Goal: Task Accomplishment & Management: Use online tool/utility

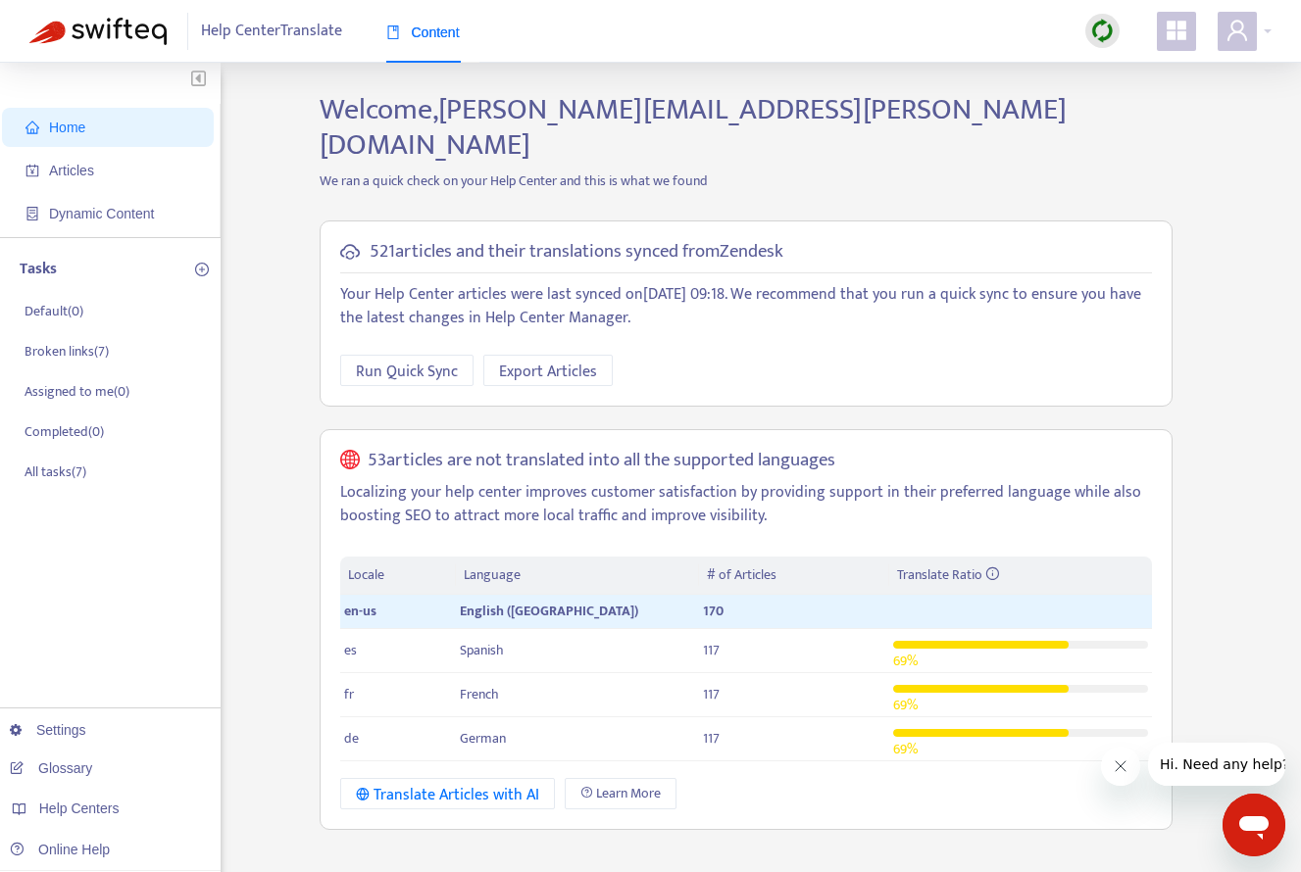
click at [248, 47] on span "Help Center Translate" at bounding box center [271, 31] width 141 height 37
click at [124, 174] on span "Articles" at bounding box center [111, 170] width 172 height 39
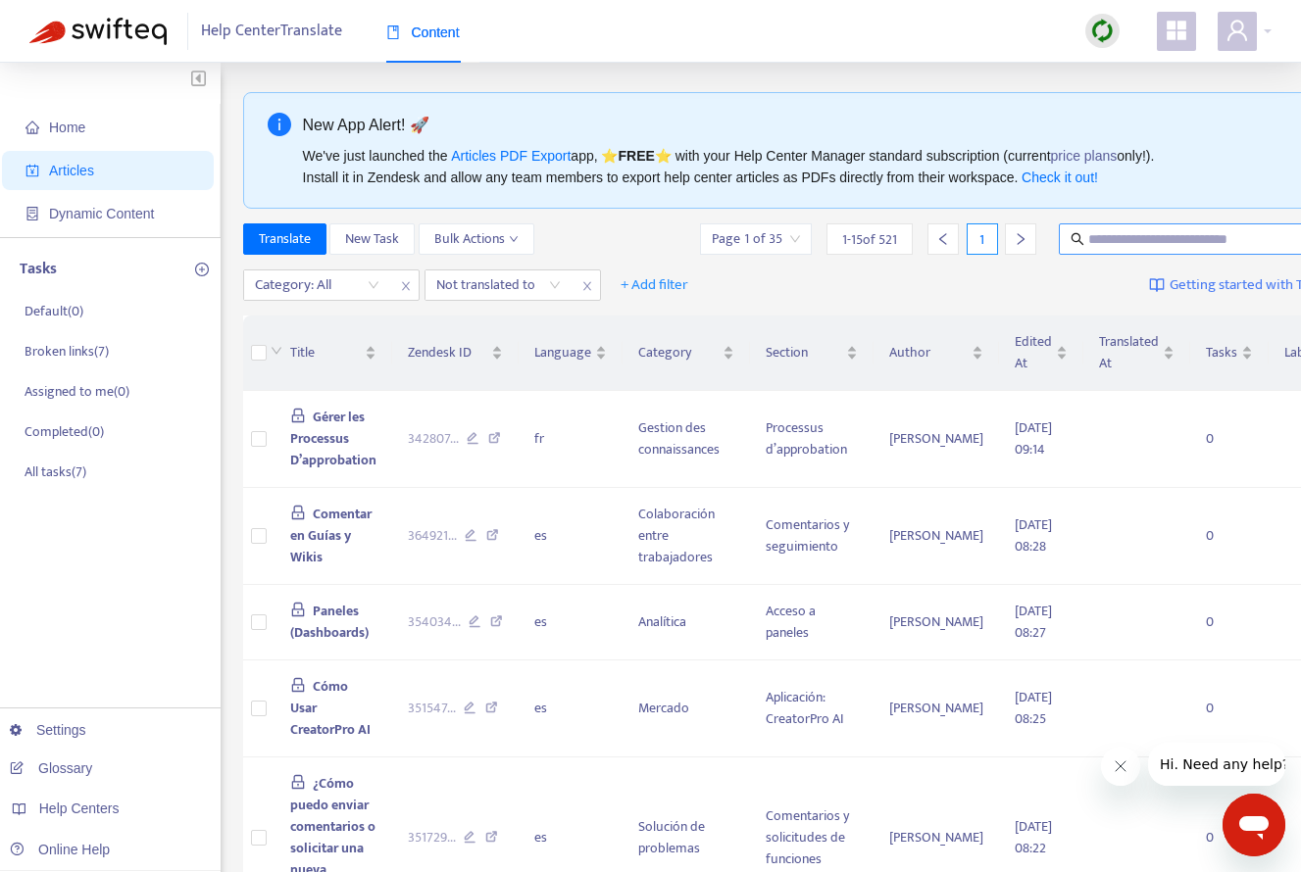
click at [1114, 245] on input "text" at bounding box center [1182, 239] width 188 height 22
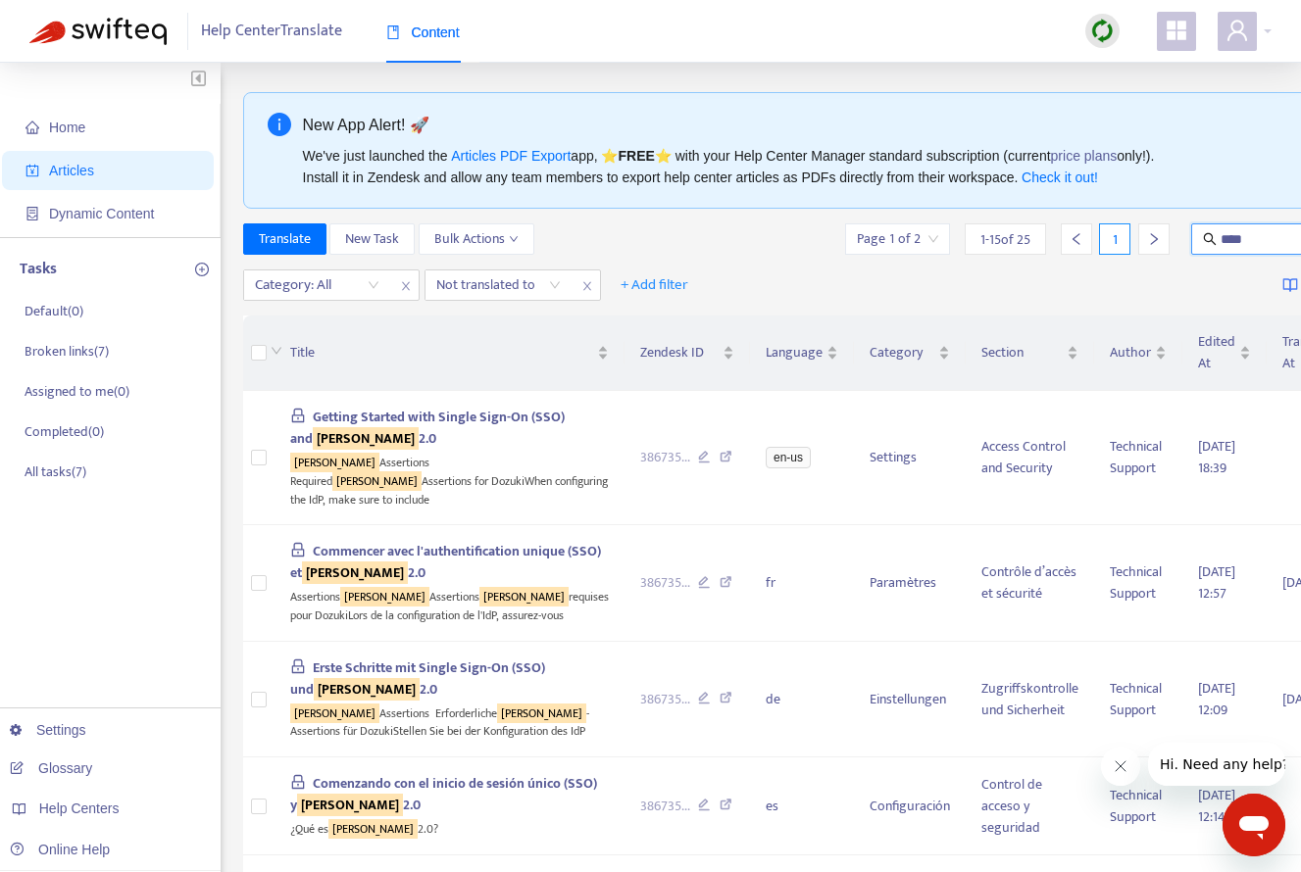
drag, startPoint x: 1159, startPoint y: 236, endPoint x: 948, endPoint y: 232, distance: 211.7
click at [949, 232] on div "Page 1 of 2 1 - 15 of 25 1 ****" at bounding box center [1163, 238] width 644 height 31
type input "*******"
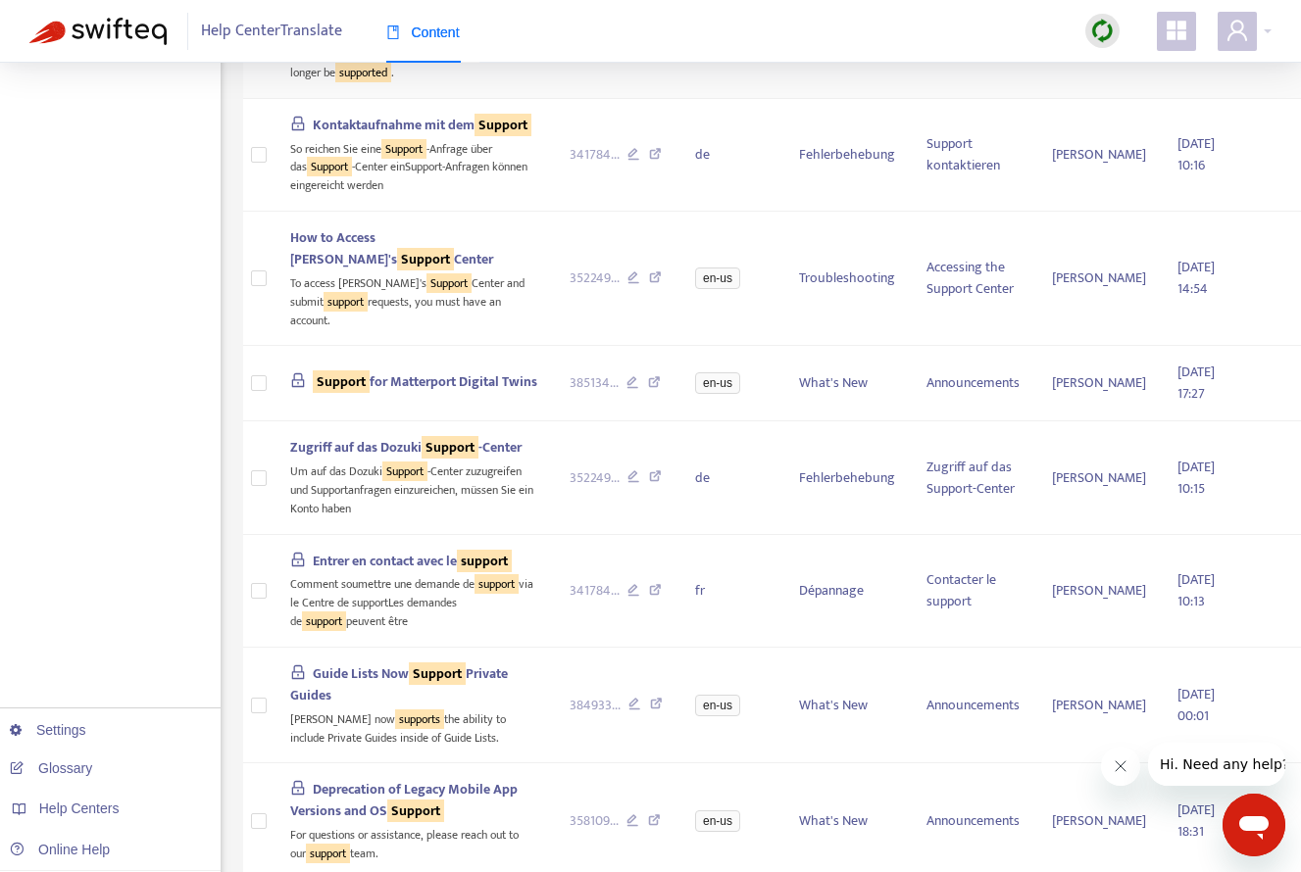
scroll to position [522, 0]
click at [270, 345] on td at bounding box center [258, 278] width 31 height 134
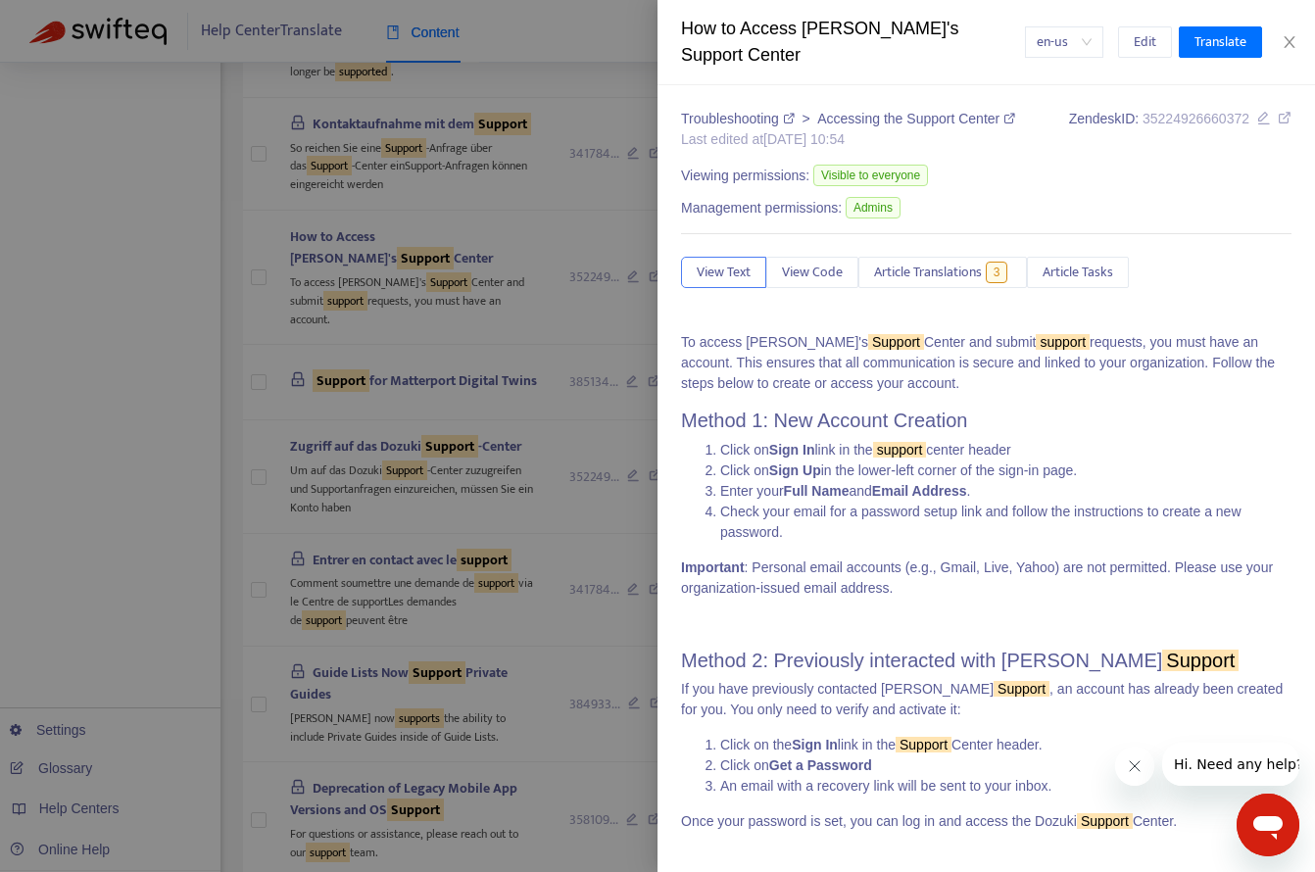
click at [269, 585] on div at bounding box center [657, 436] width 1315 height 872
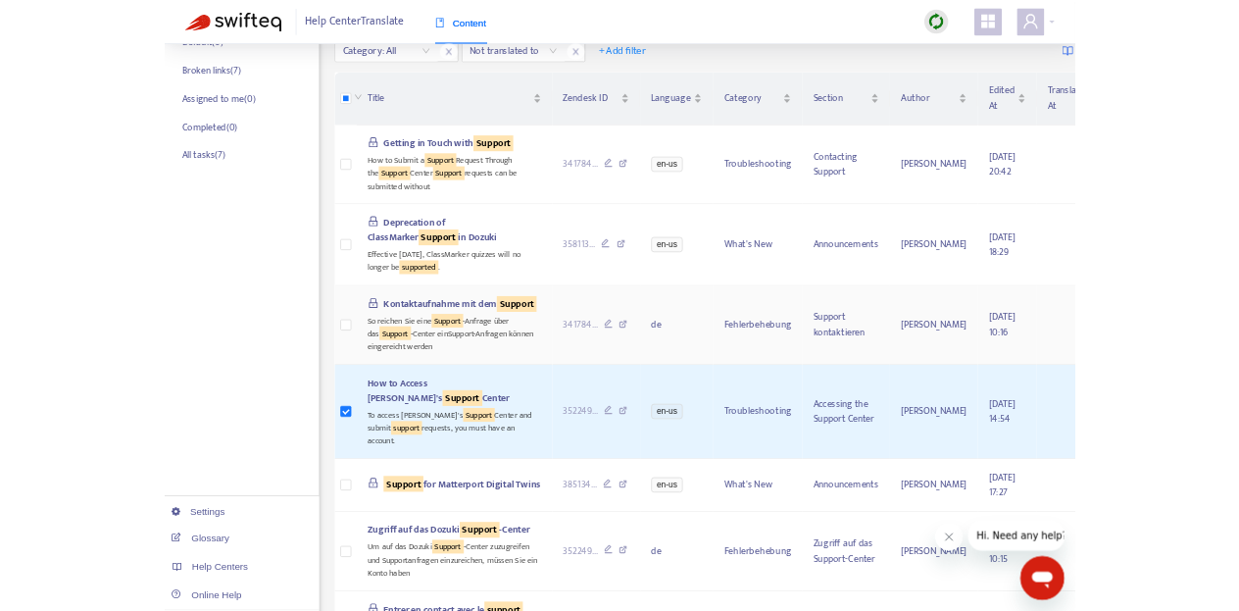
scroll to position [0, 0]
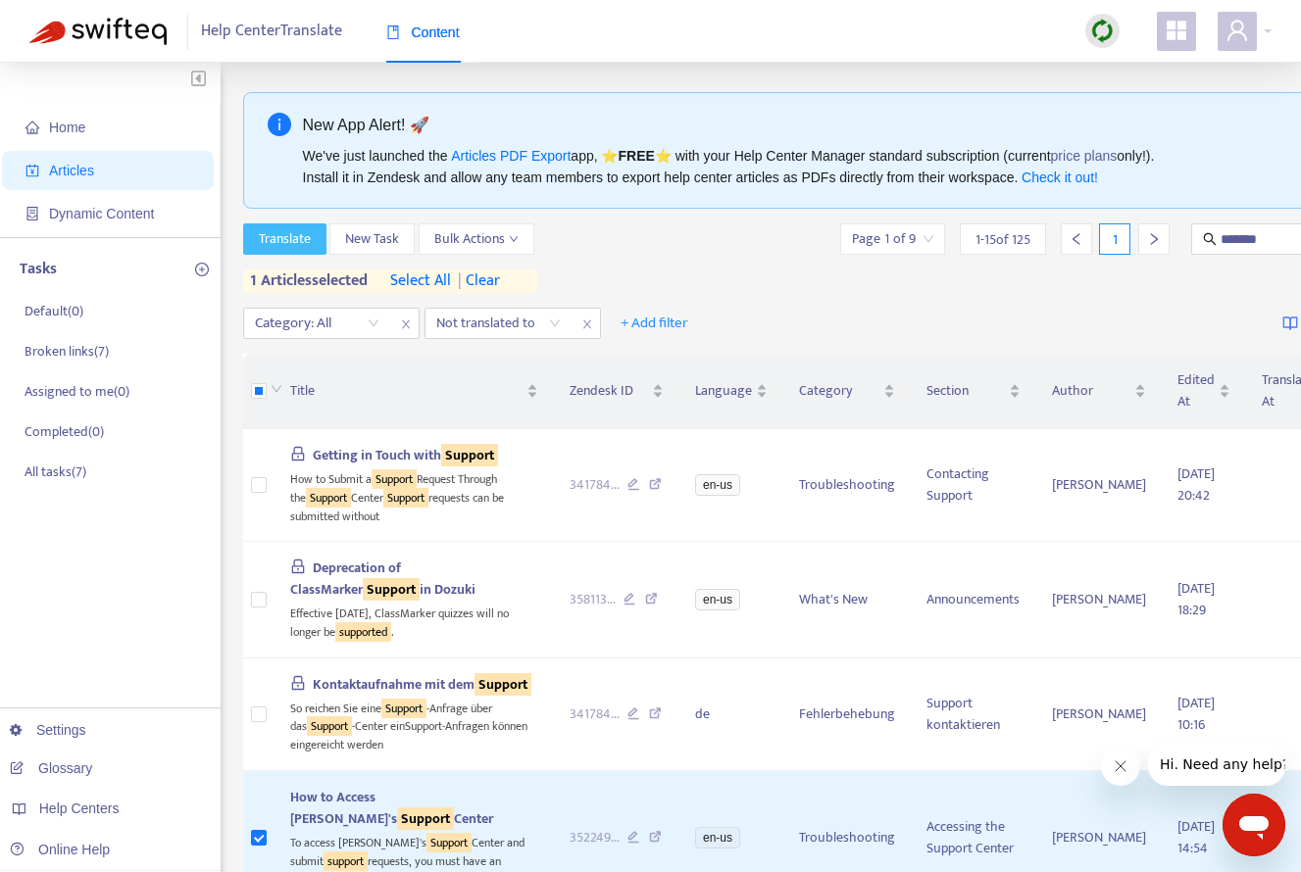
click at [295, 231] on span "Translate" at bounding box center [285, 239] width 52 height 22
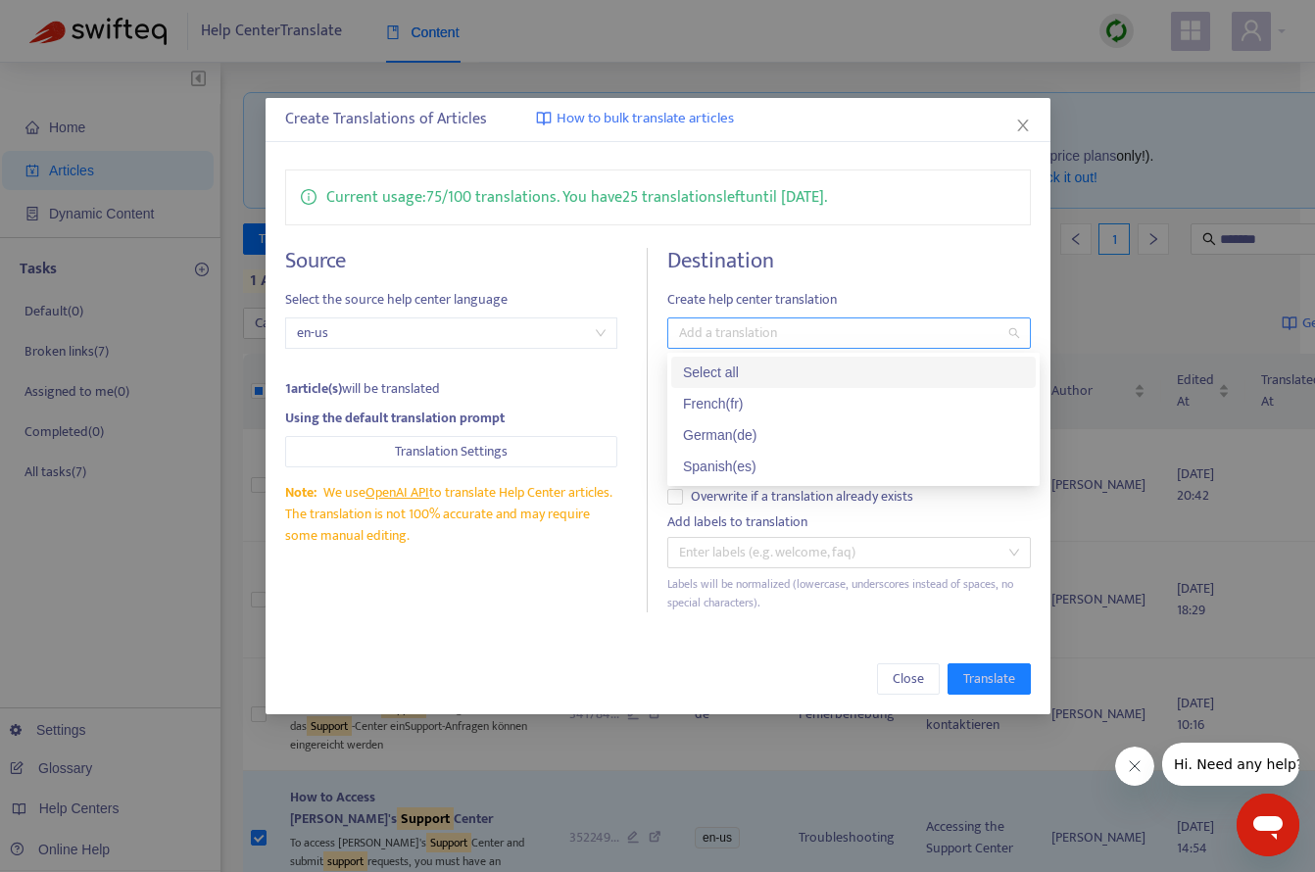
click at [986, 336] on div at bounding box center [838, 333] width 333 height 24
click at [904, 370] on div "Select all" at bounding box center [853, 373] width 341 height 22
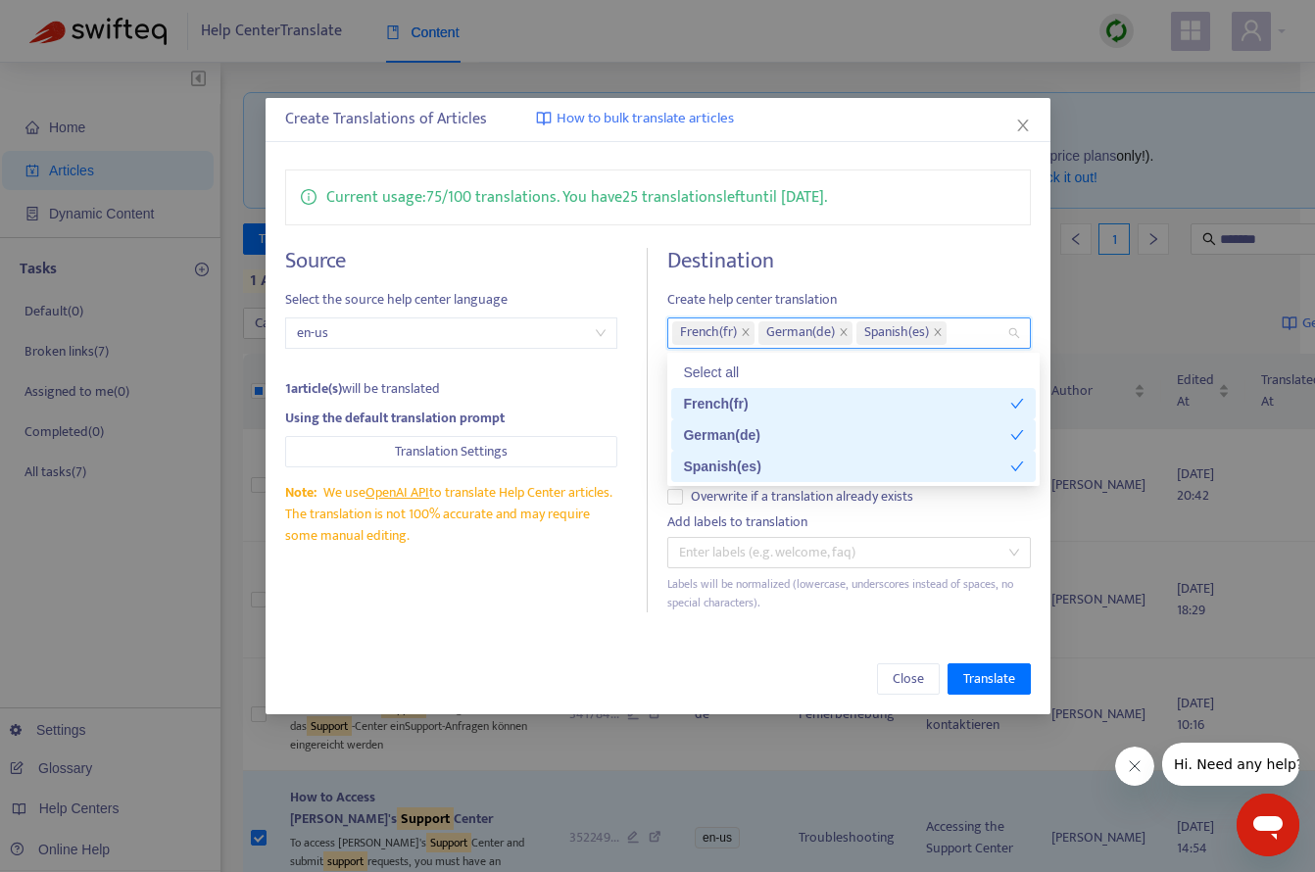
click at [840, 628] on div "Current usage: 75 / 100 translations . You have 25 translations left until 9/25…" at bounding box center [658, 391] width 785 height 482
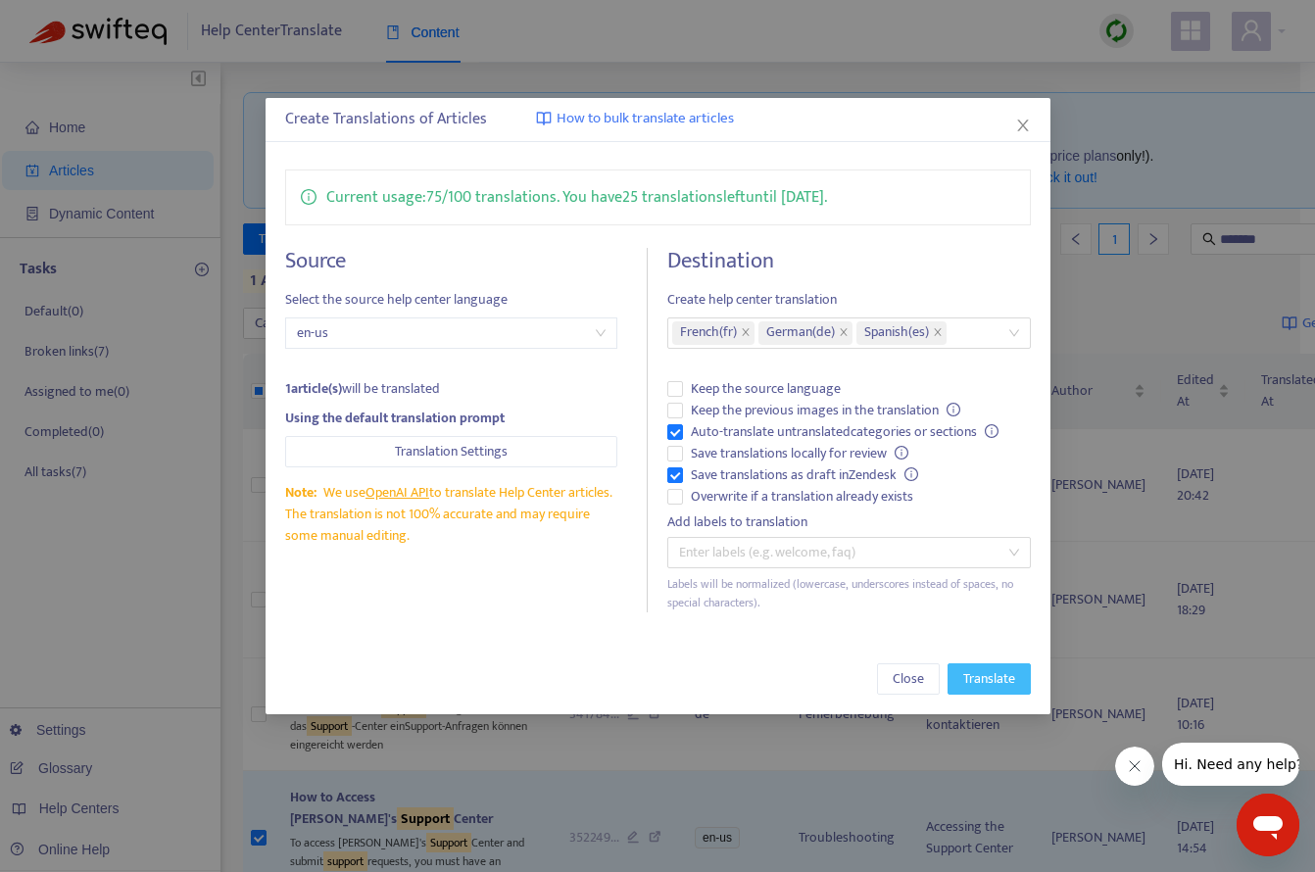
click at [985, 676] on span "Translate" at bounding box center [989, 679] width 52 height 22
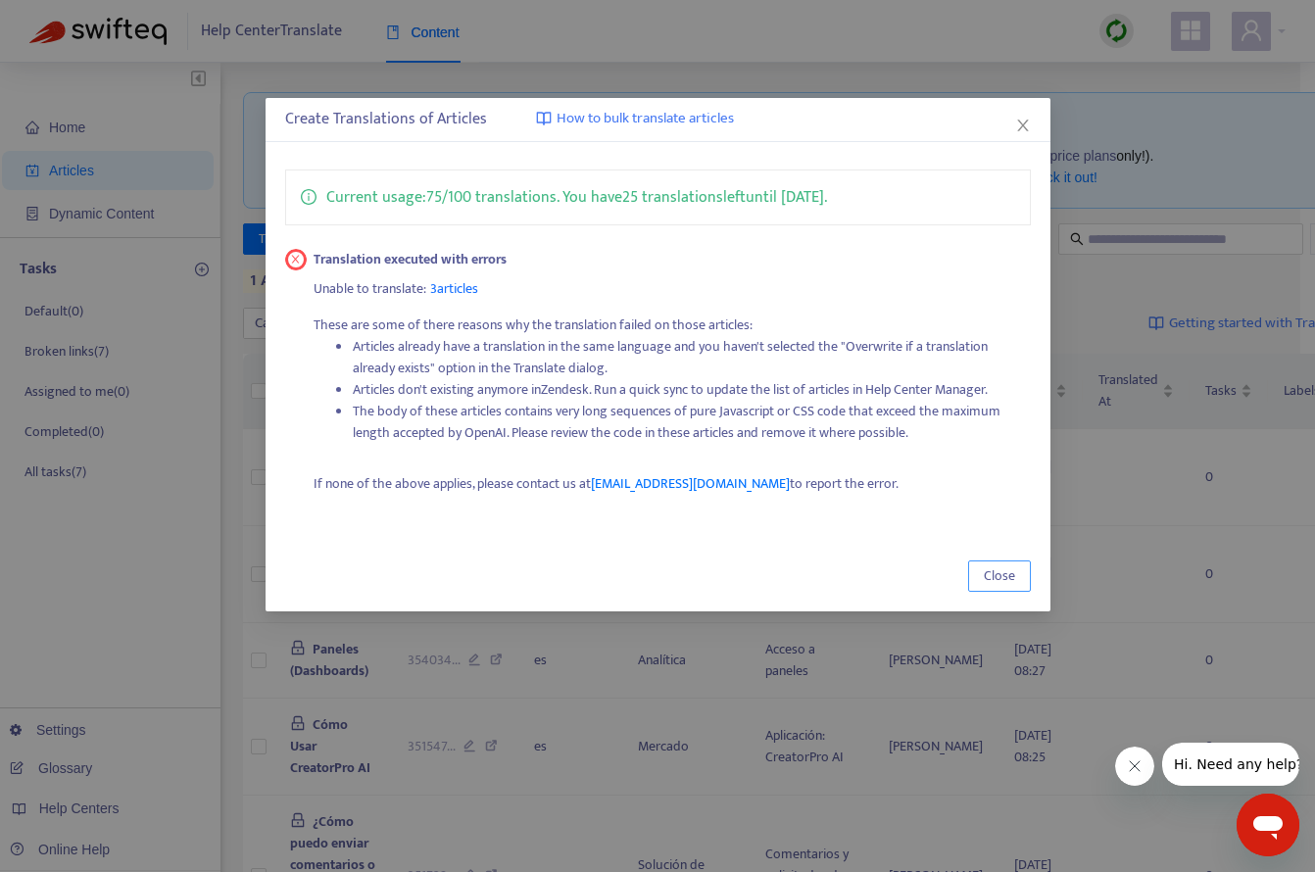
click at [1000, 583] on span "Close" at bounding box center [999, 577] width 31 height 22
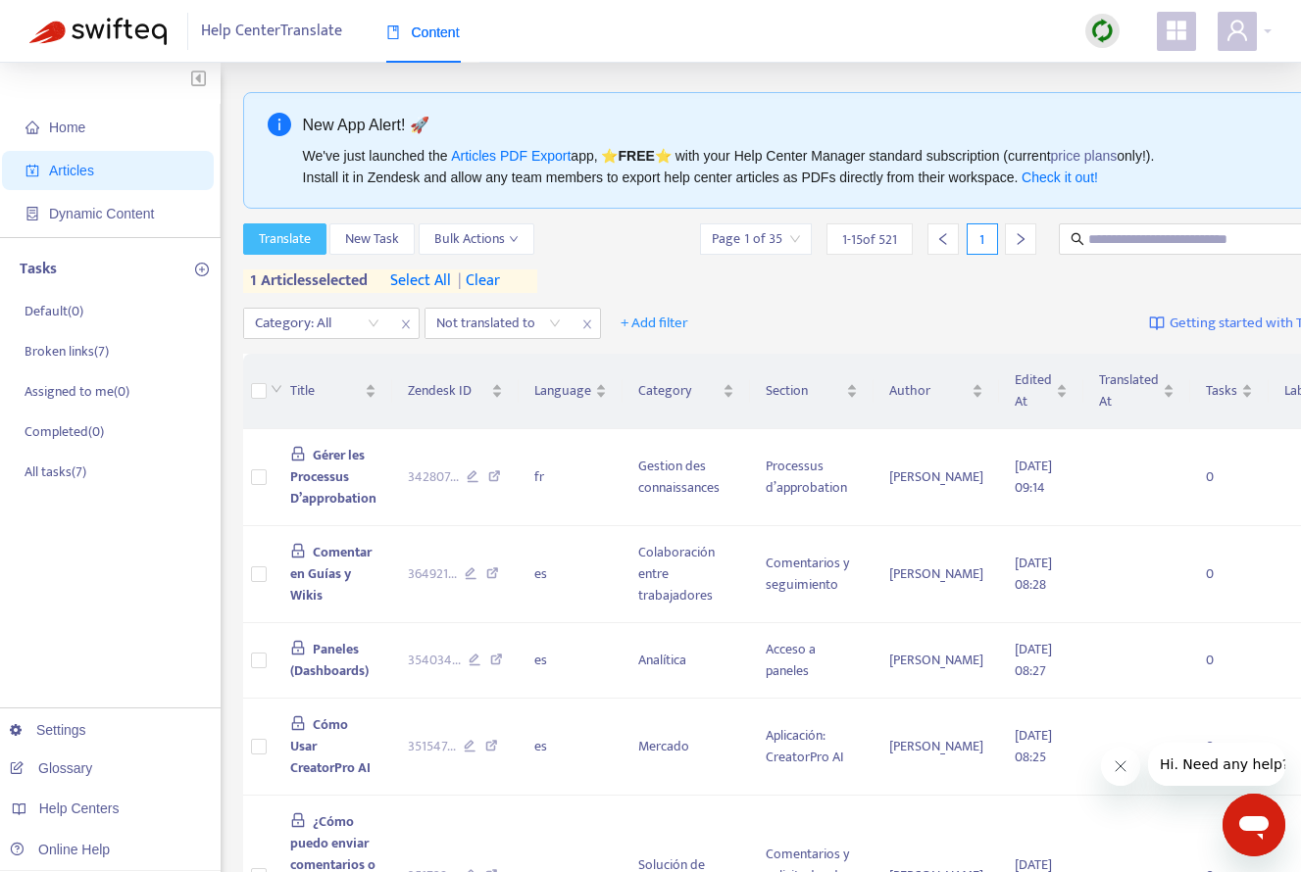
click at [307, 249] on span "Translate" at bounding box center [285, 239] width 52 height 22
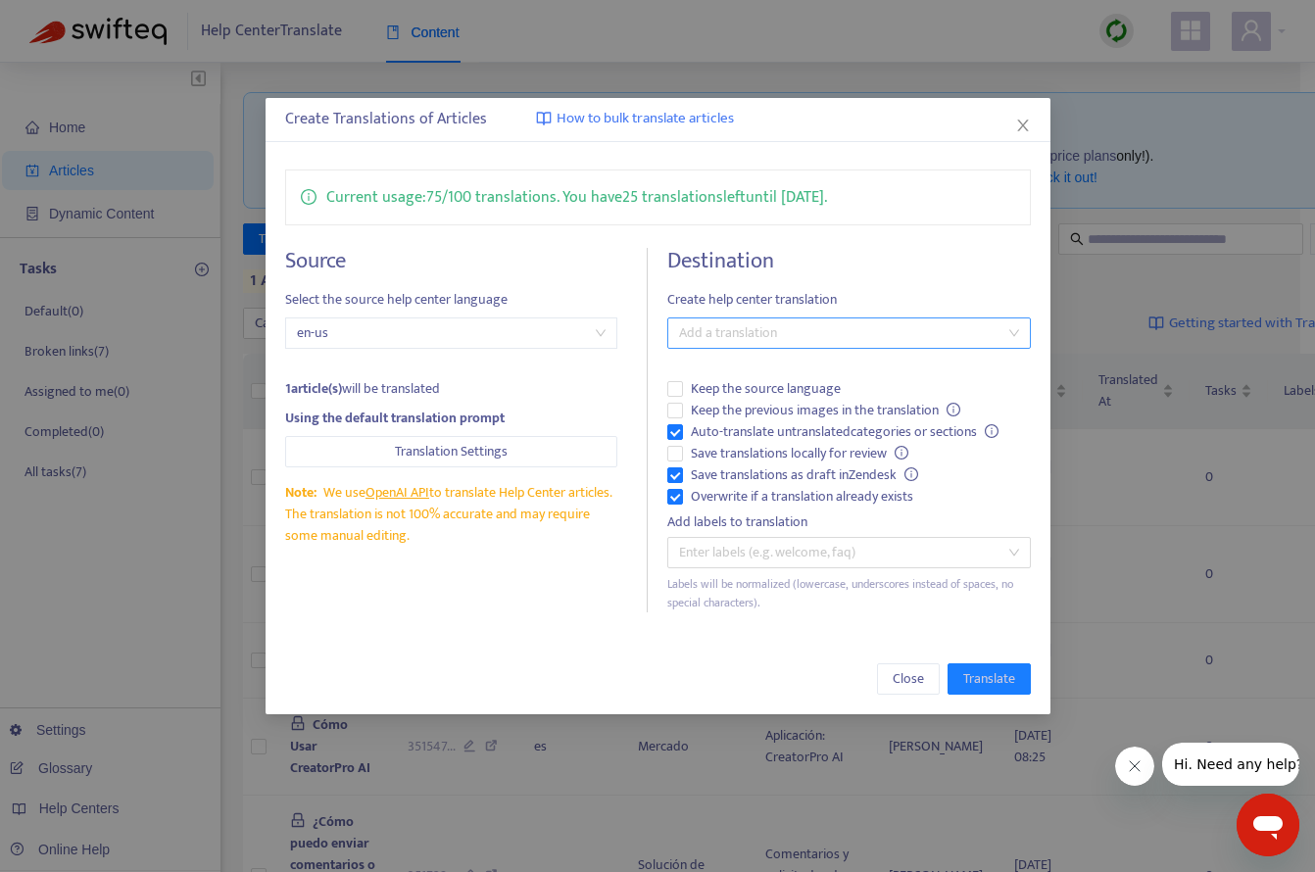
click at [797, 331] on div at bounding box center [838, 333] width 333 height 24
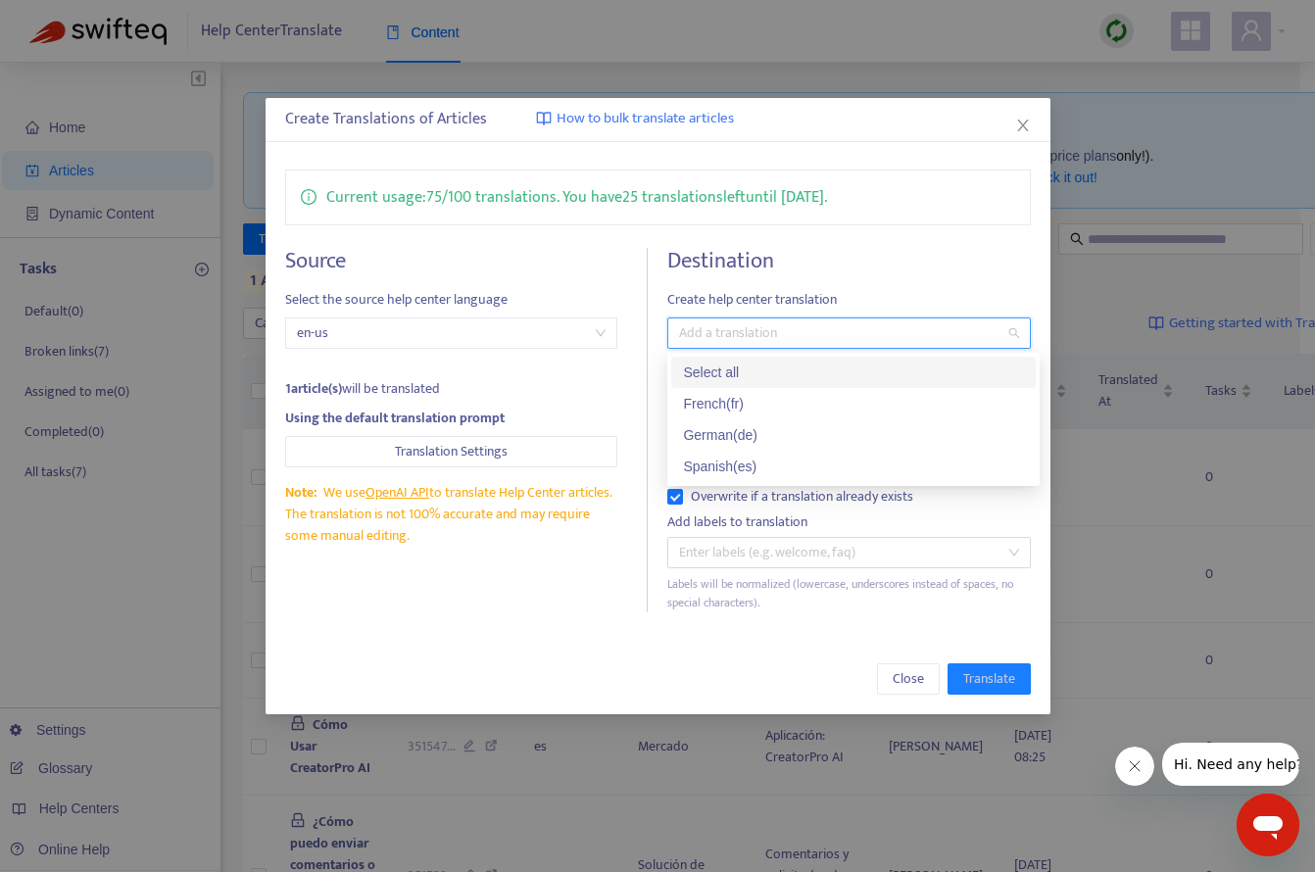
click at [764, 376] on div "Select all" at bounding box center [853, 373] width 341 height 22
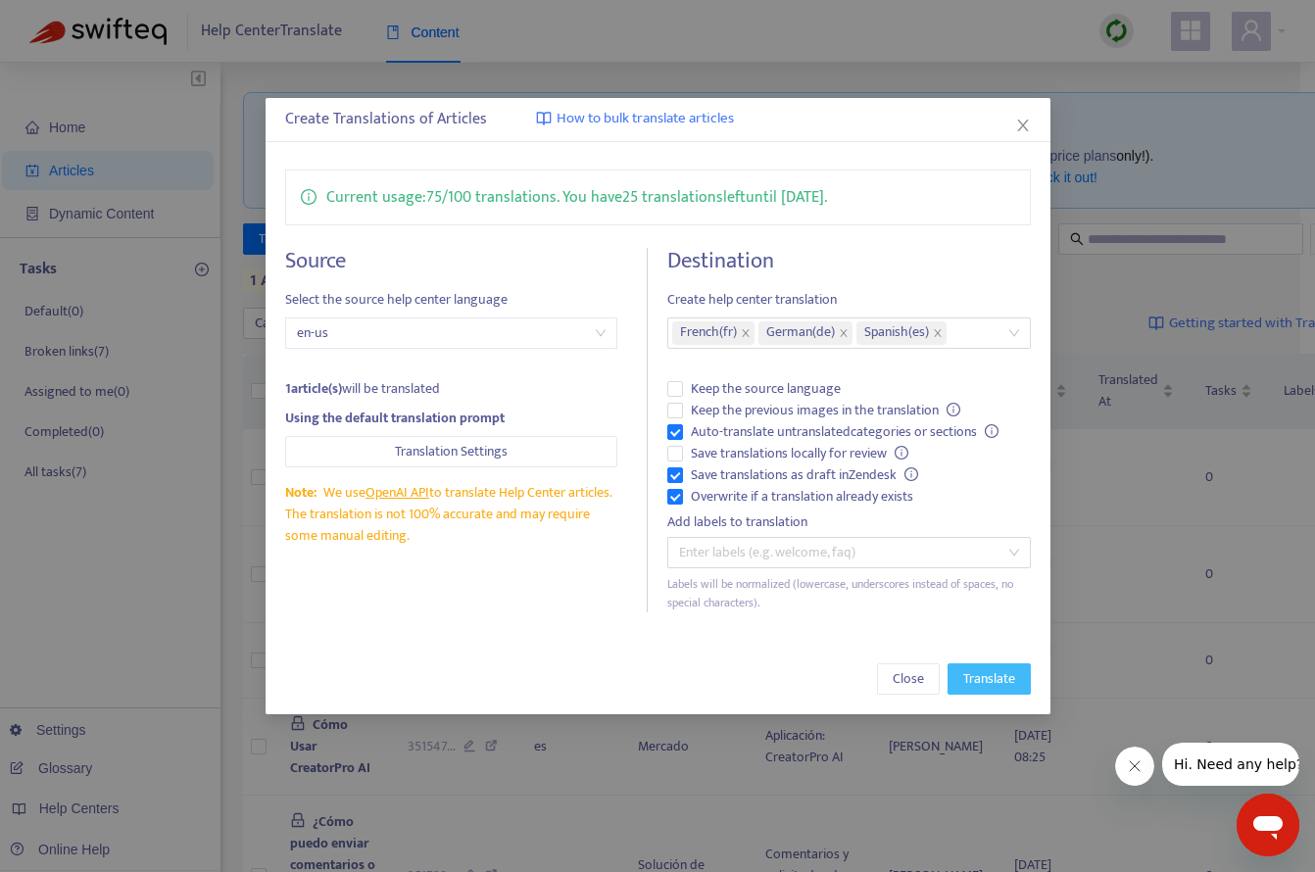
click at [986, 670] on span "Translate" at bounding box center [989, 679] width 52 height 22
